Goal: Information Seeking & Learning: Learn about a topic

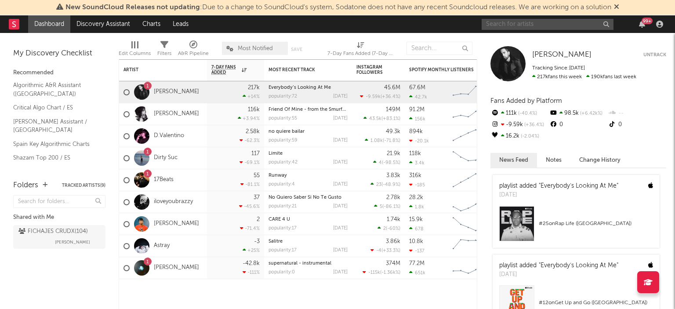
click at [531, 21] on input "text" at bounding box center [548, 24] width 132 height 11
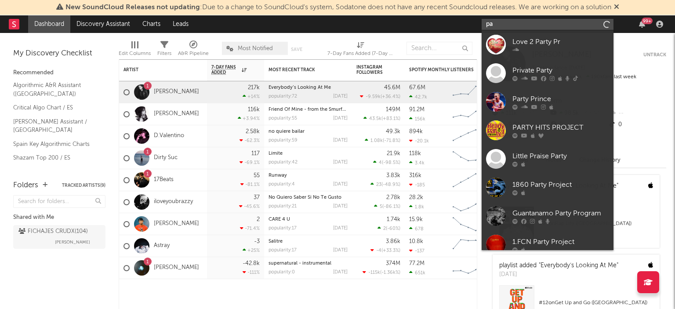
type input "p"
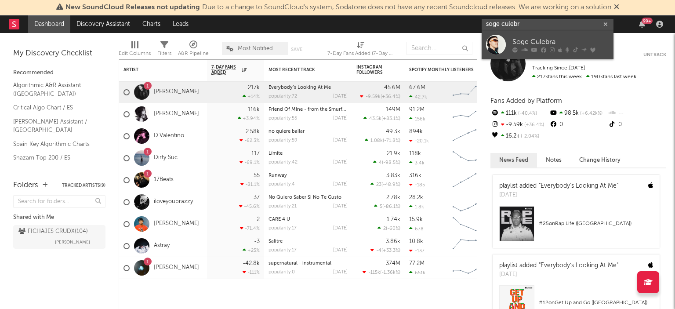
type input "soge culebr"
click at [527, 36] on div "Soge Culebra" at bounding box center [560, 41] width 97 height 11
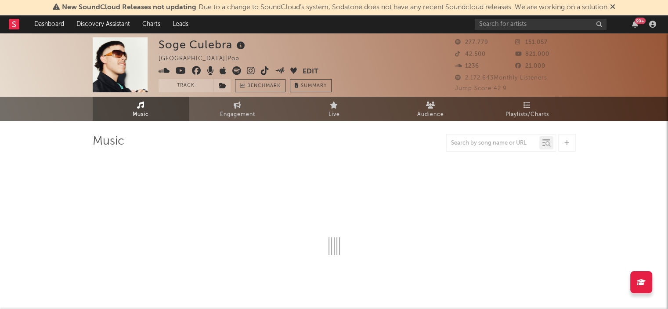
select select "6m"
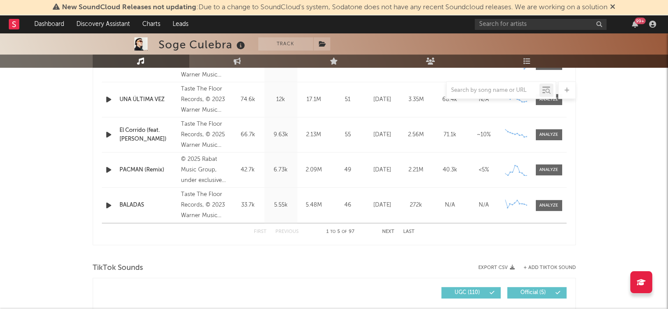
scroll to position [407, 0]
click at [386, 231] on button "Next" at bounding box center [388, 232] width 12 height 5
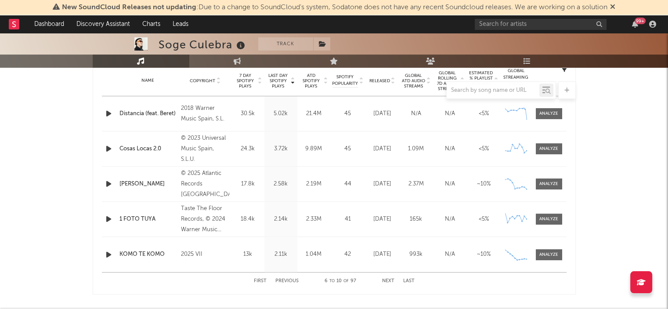
scroll to position [359, 0]
click at [387, 278] on button "Next" at bounding box center [388, 280] width 12 height 5
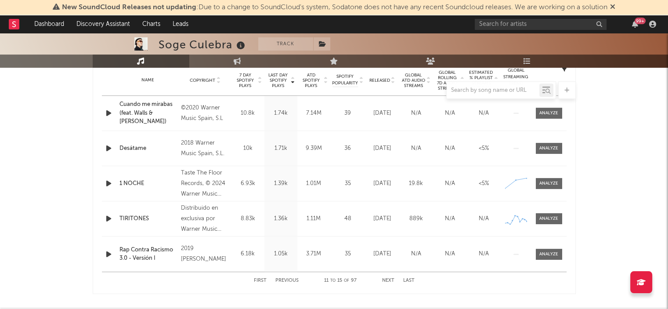
click at [387, 278] on button "Next" at bounding box center [388, 280] width 12 height 5
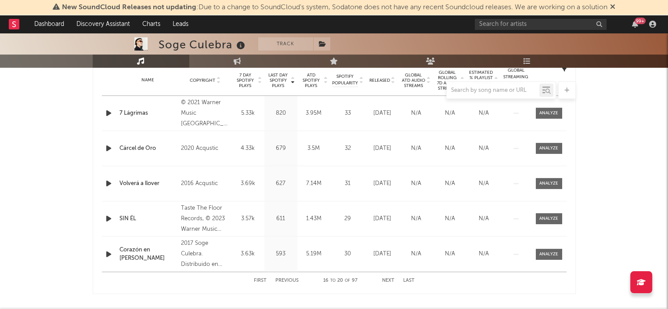
click at [387, 278] on button "Next" at bounding box center [388, 280] width 12 height 5
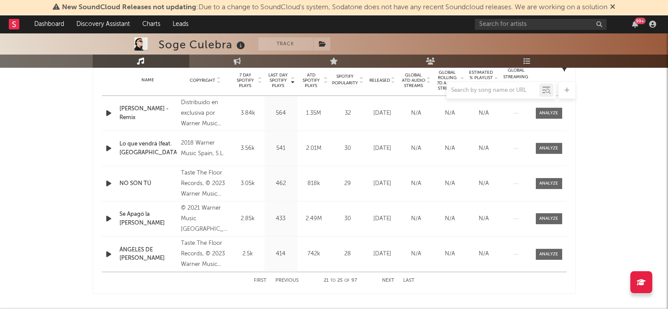
click at [387, 278] on button "Next" at bounding box center [388, 280] width 12 height 5
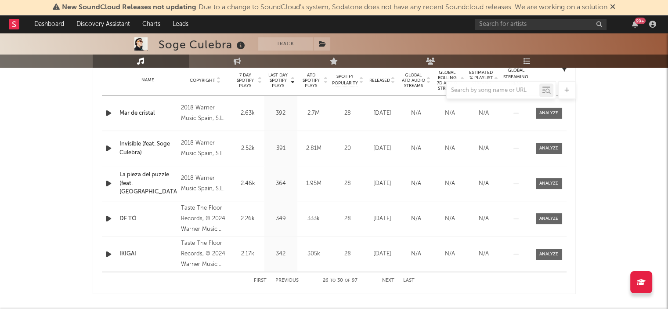
click at [387, 278] on button "Next" at bounding box center [388, 280] width 12 height 5
click at [16, 24] on rect at bounding box center [14, 24] width 11 height 11
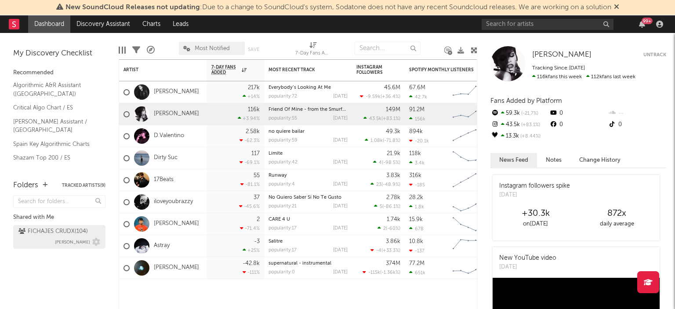
click at [55, 230] on div "FICHAJES CRUDX ( 104 )" at bounding box center [52, 231] width 69 height 11
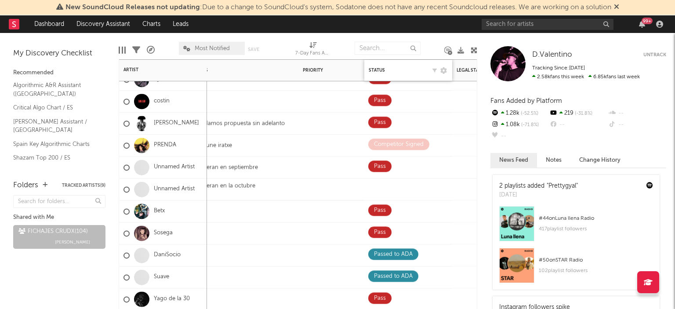
click at [376, 74] on div "Status Edit settings for Status" at bounding box center [408, 70] width 79 height 18
click at [375, 72] on div "Status" at bounding box center [397, 70] width 57 height 5
